Goal: Information Seeking & Learning: Learn about a topic

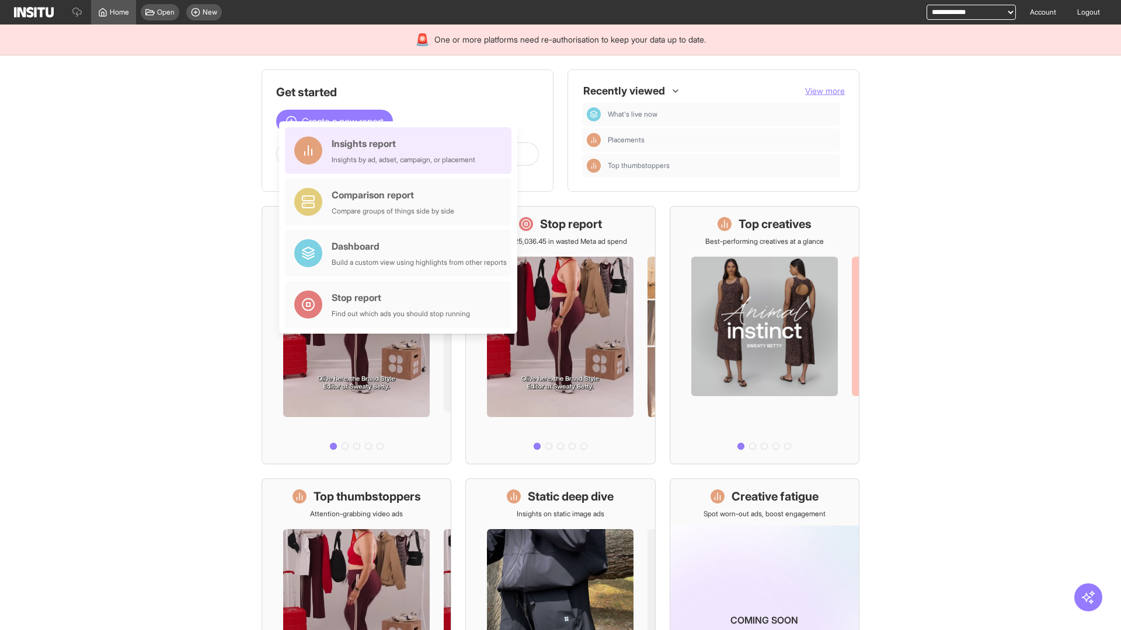
click at [401, 151] on div "Insights report Insights by ad, adset, campaign, or placement" at bounding box center [404, 151] width 144 height 28
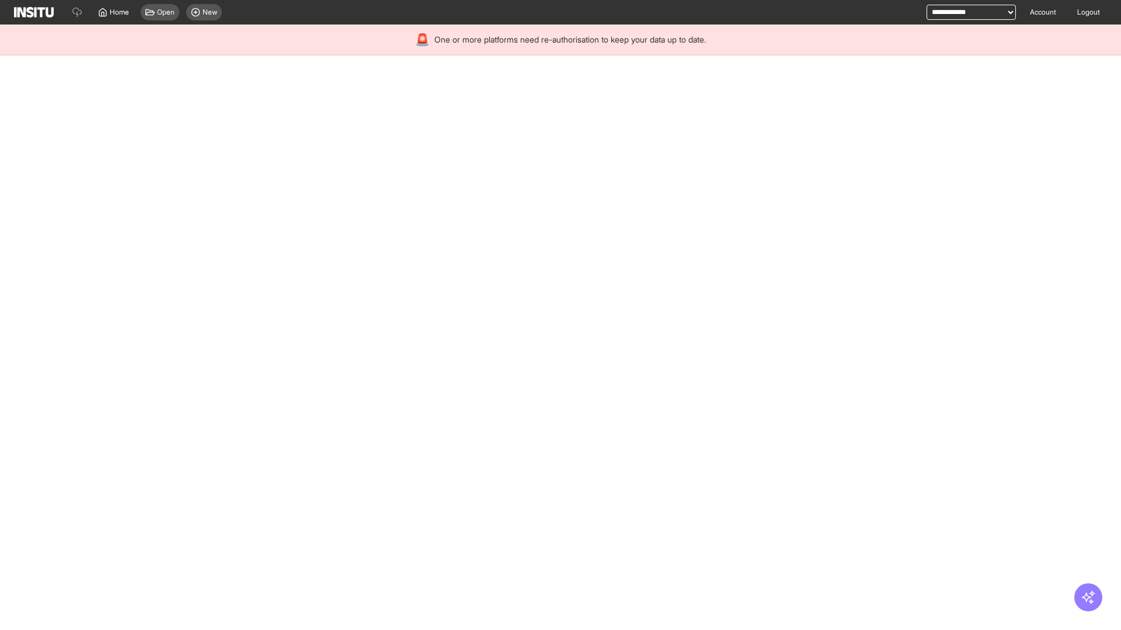
select select "**"
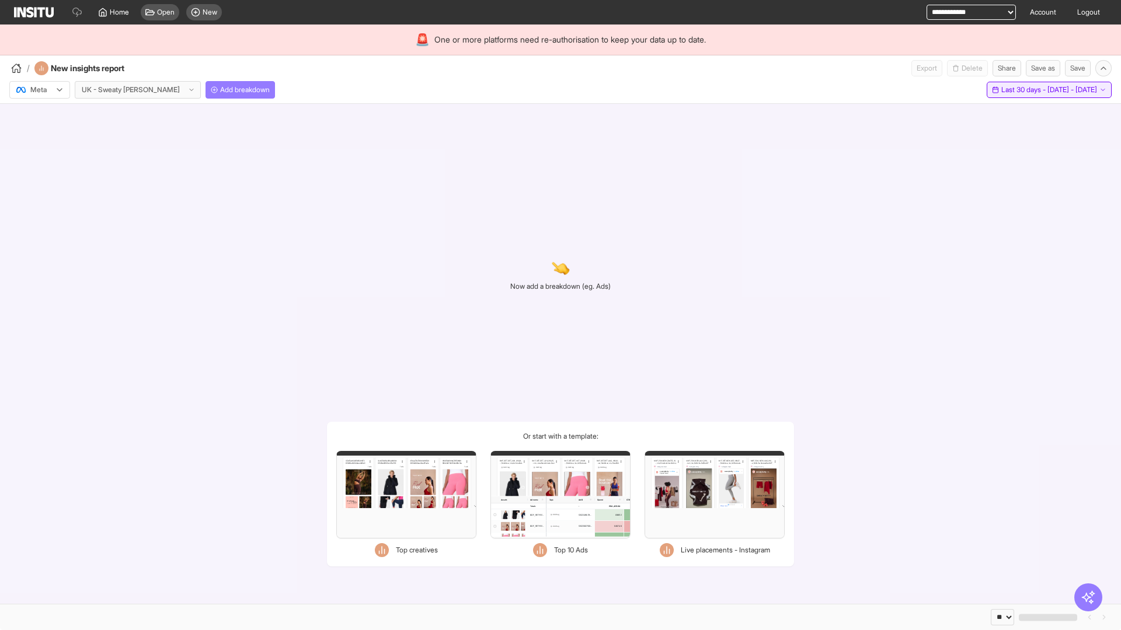
click at [1022, 90] on span "Last 30 days - [DATE] - [DATE]" at bounding box center [1049, 89] width 96 height 9
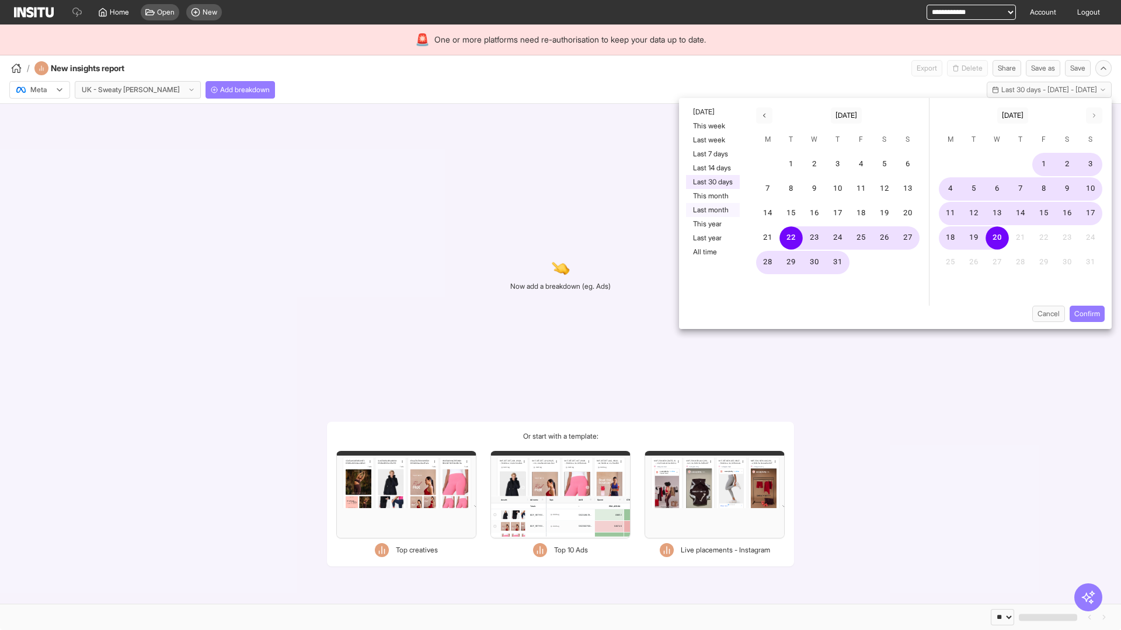
click at [712, 210] on button "Last month" at bounding box center [713, 210] width 54 height 14
